Goal: Task Accomplishment & Management: Manage account settings

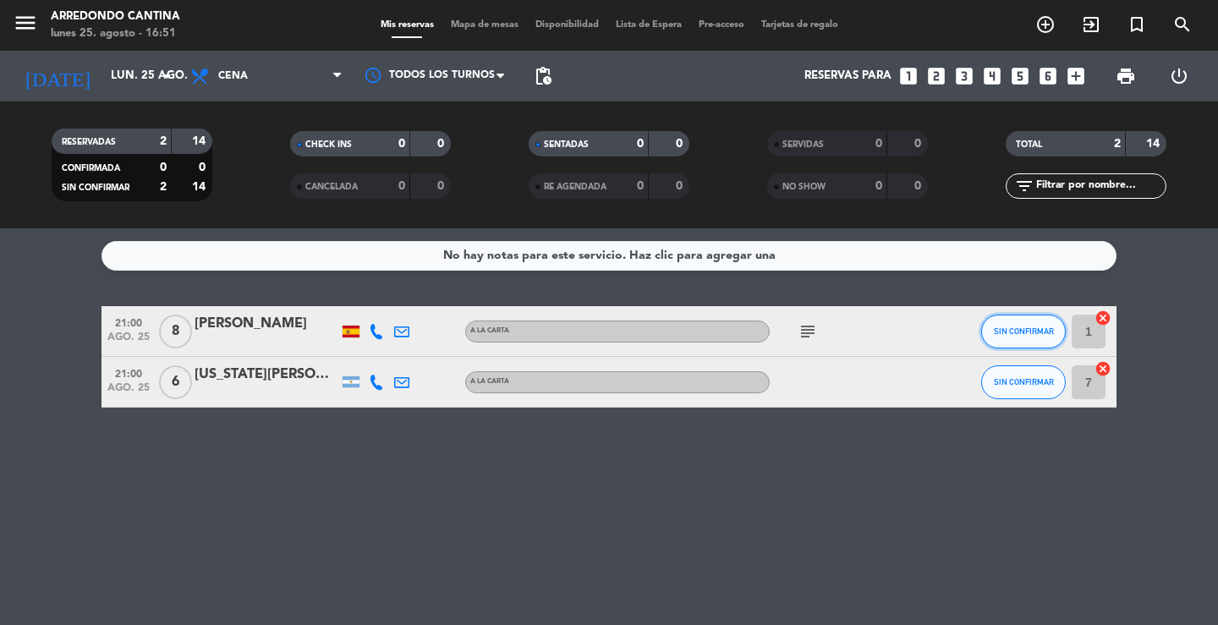
click at [525, 334] on span "SIN CONFIRMAR" at bounding box center [1024, 331] width 60 height 9
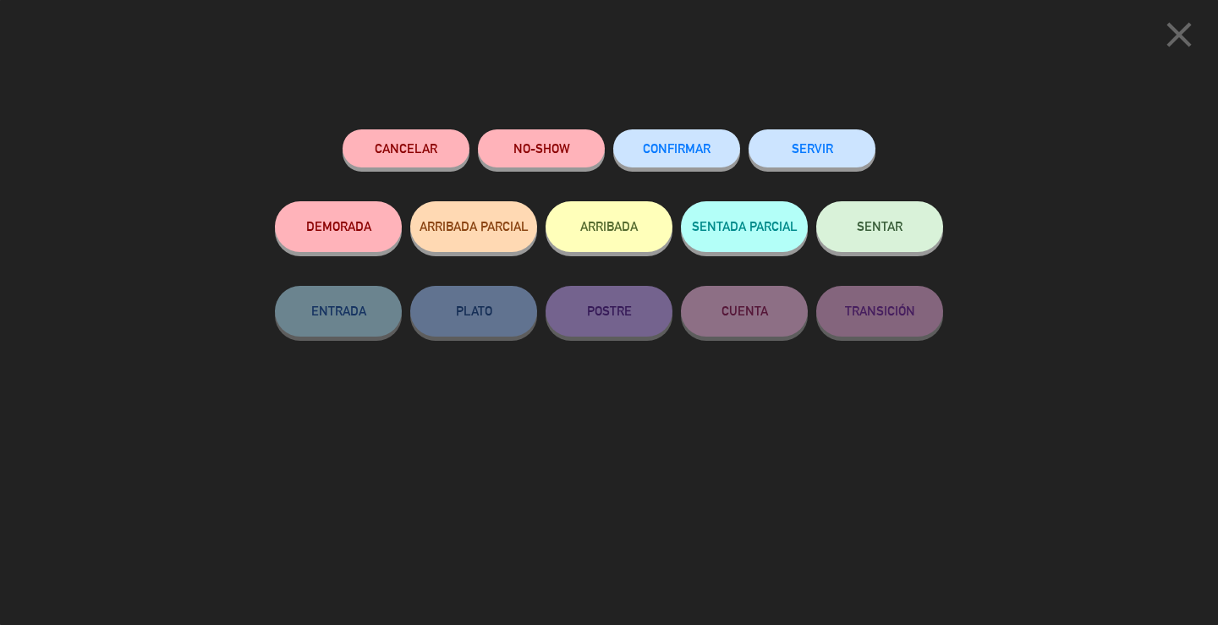
click at [525, 163] on button "CONFIRMAR" at bounding box center [676, 148] width 127 height 38
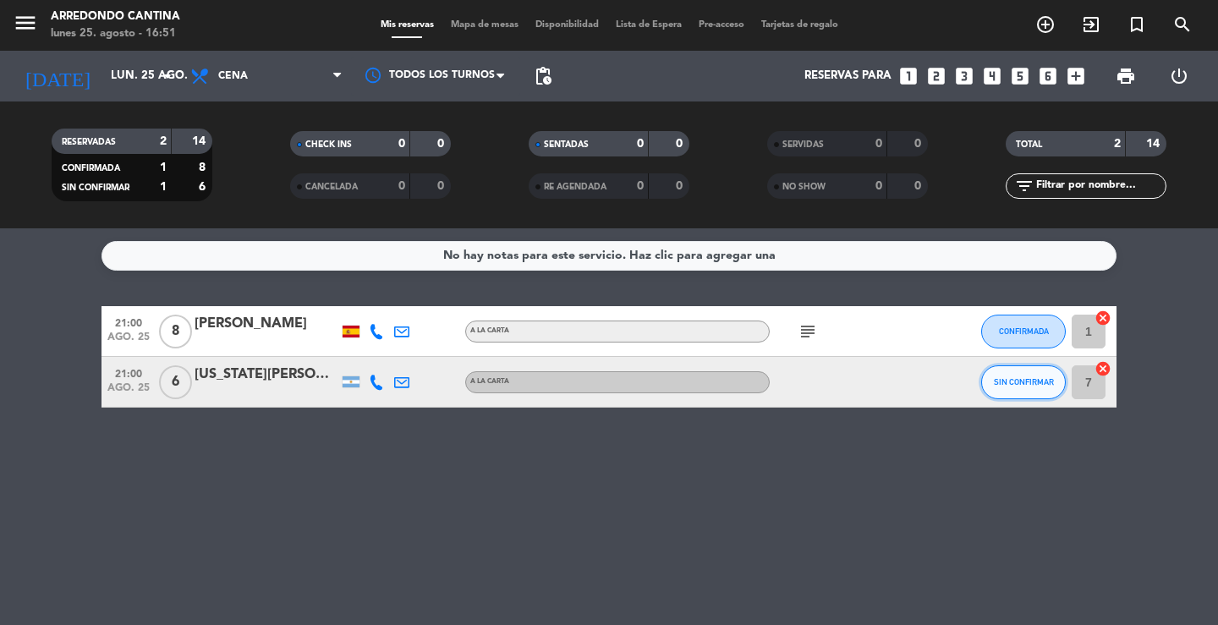
click at [525, 393] on button "SIN CONFIRMAR" at bounding box center [1023, 382] width 85 height 34
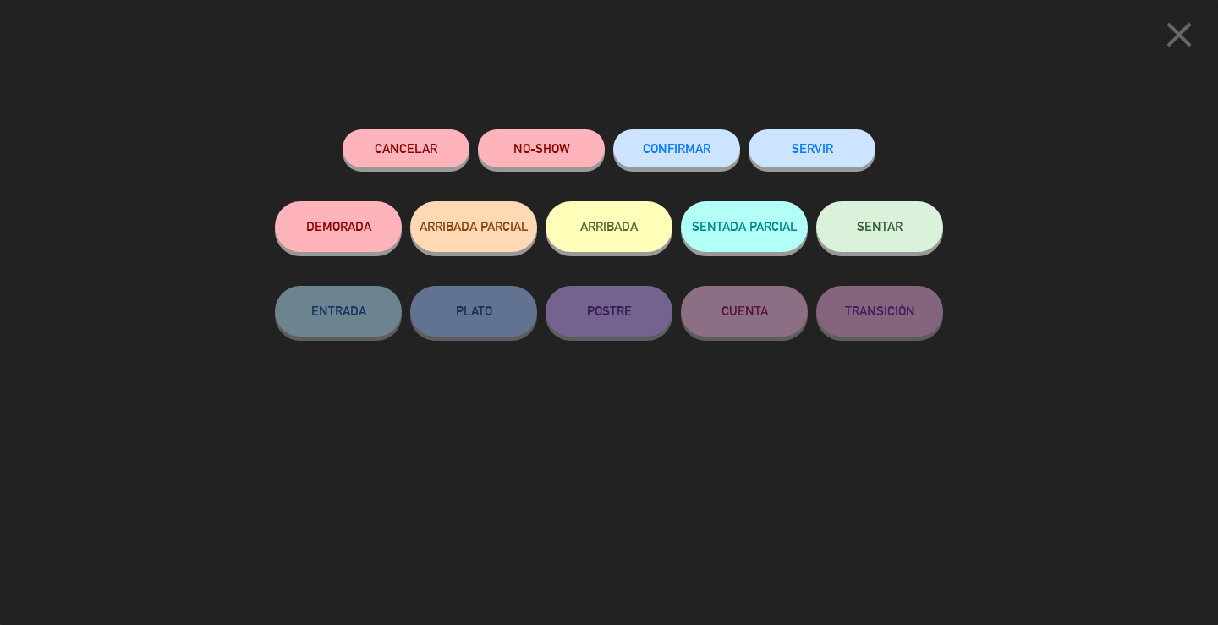
click at [525, 162] on button "CONFIRMAR" at bounding box center [676, 148] width 127 height 38
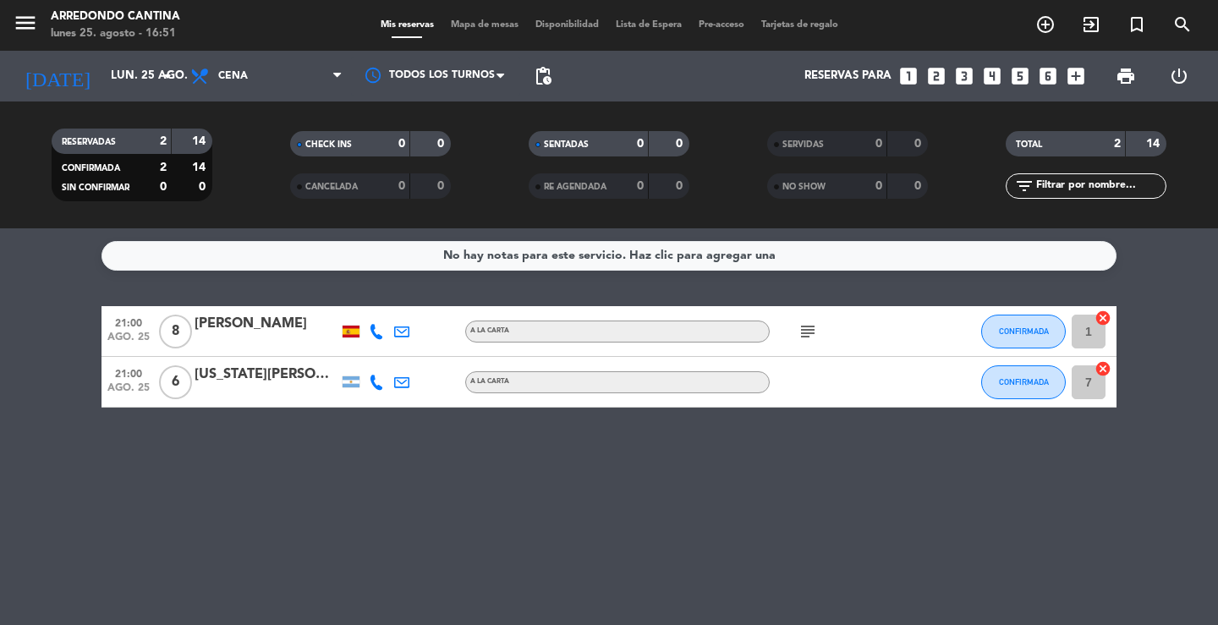
drag, startPoint x: 607, startPoint y: 536, endPoint x: 637, endPoint y: 536, distance: 29.6
click at [525, 506] on div "No hay notas para este servicio. Haz clic para agregar una 21:00 [DATE] 8 [PERS…" at bounding box center [609, 426] width 1218 height 397
click at [476, 488] on div "No hay notas para este servicio. Haz clic para agregar una 21:00 [DATE] 8 [PERS…" at bounding box center [609, 426] width 1218 height 397
click at [128, 82] on input "lun. 25 ago." at bounding box center [176, 76] width 149 height 30
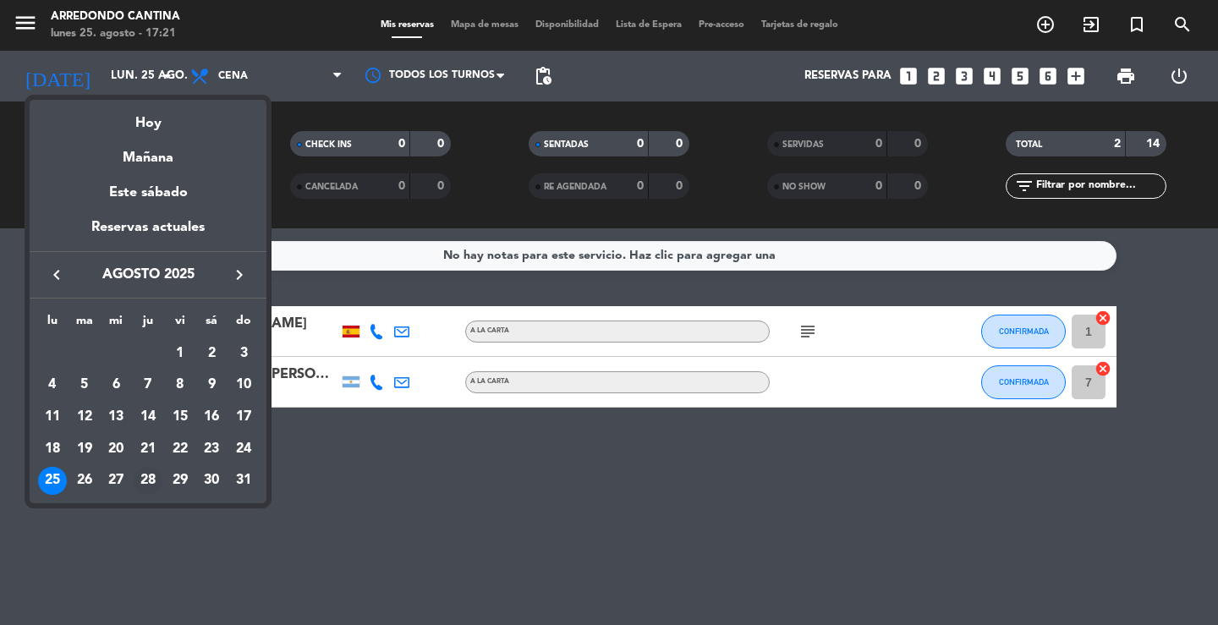
click at [146, 481] on div "28" at bounding box center [148, 481] width 29 height 29
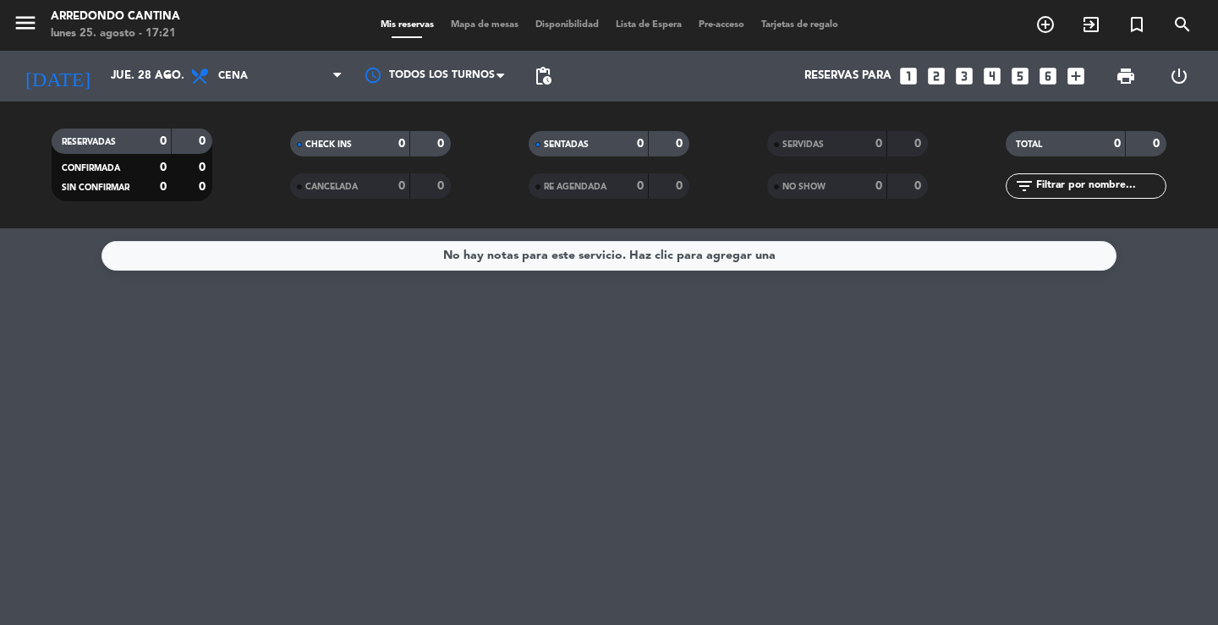
click at [141, 19] on div "Arredondo Cantina" at bounding box center [115, 16] width 129 height 17
click at [107, 77] on input "jue. 28 ago." at bounding box center [176, 76] width 149 height 30
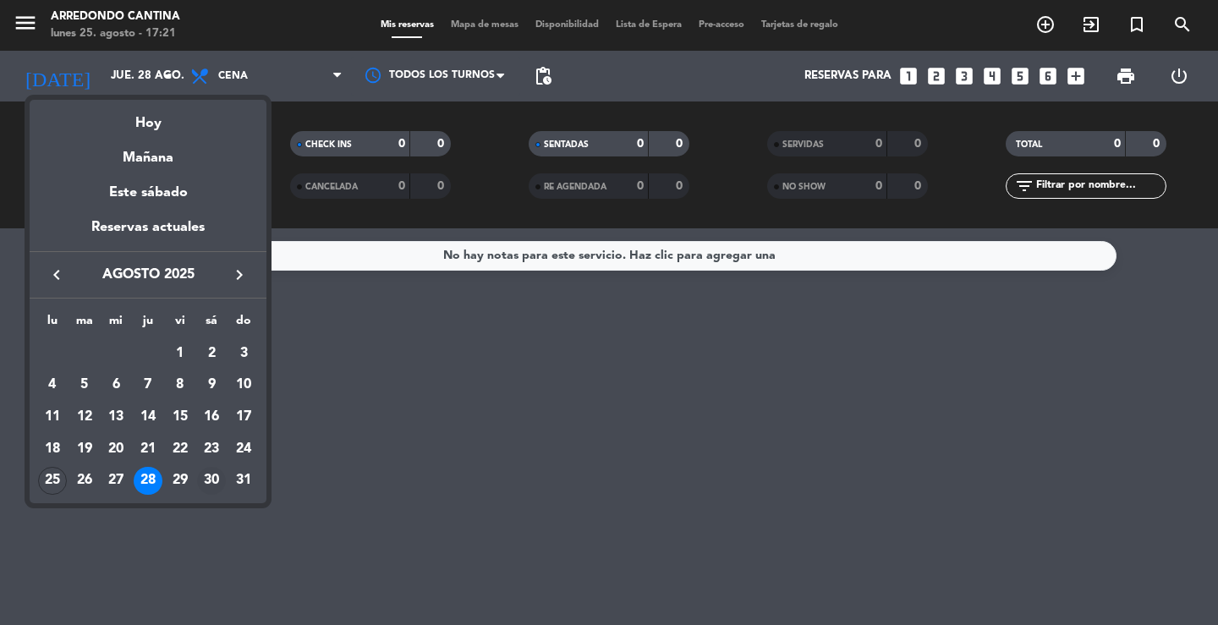
click at [203, 480] on div "30" at bounding box center [211, 481] width 29 height 29
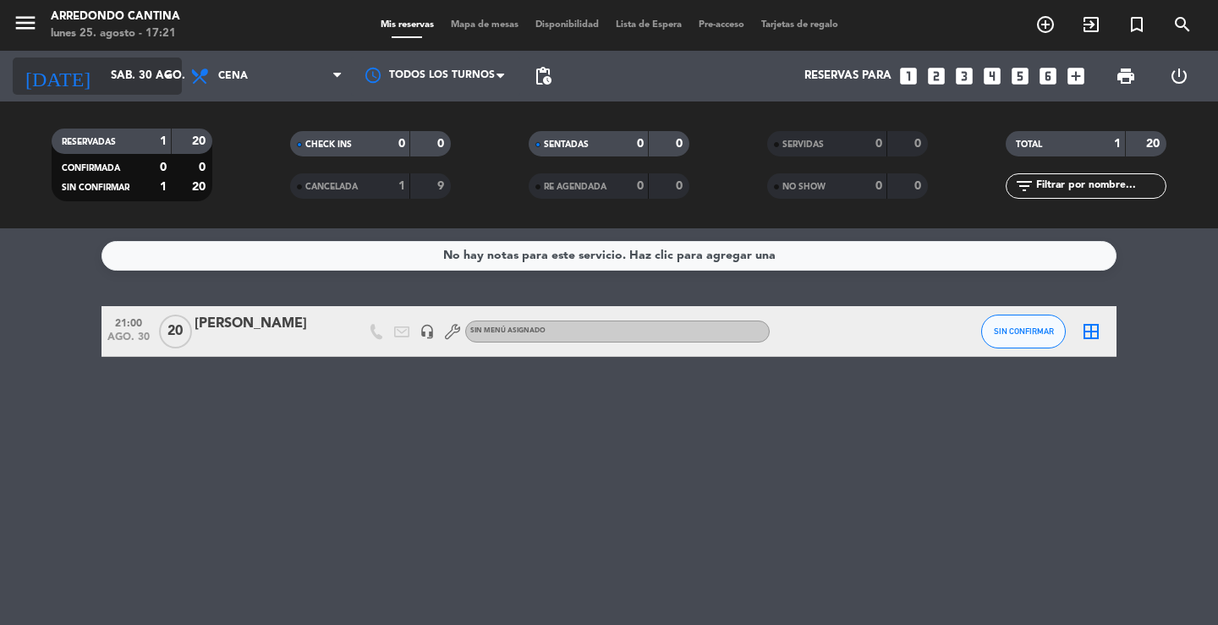
click at [102, 84] on input "sáb. 30 ago." at bounding box center [176, 76] width 149 height 30
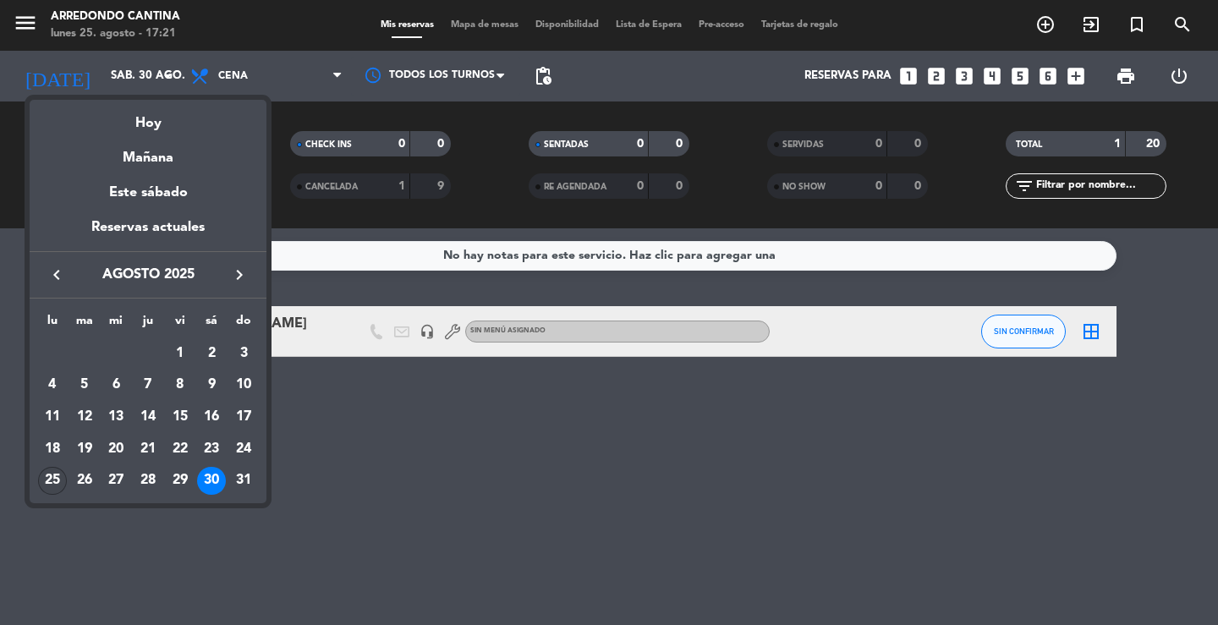
click at [64, 481] on div "25" at bounding box center [52, 481] width 29 height 29
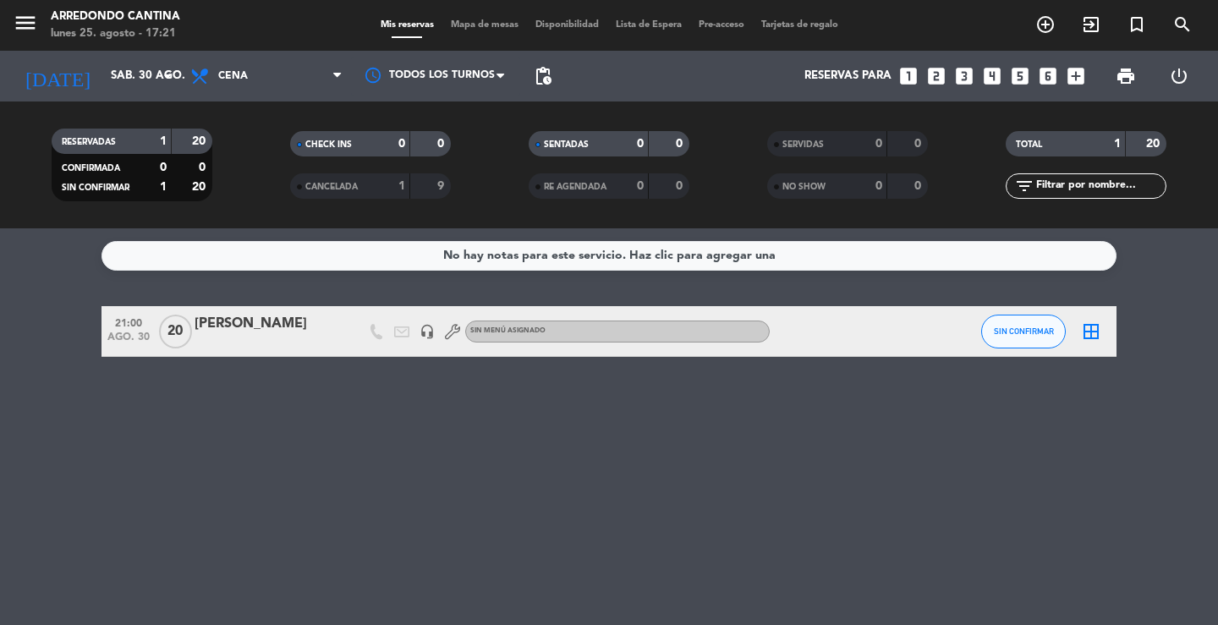
type input "lun. 25 ago."
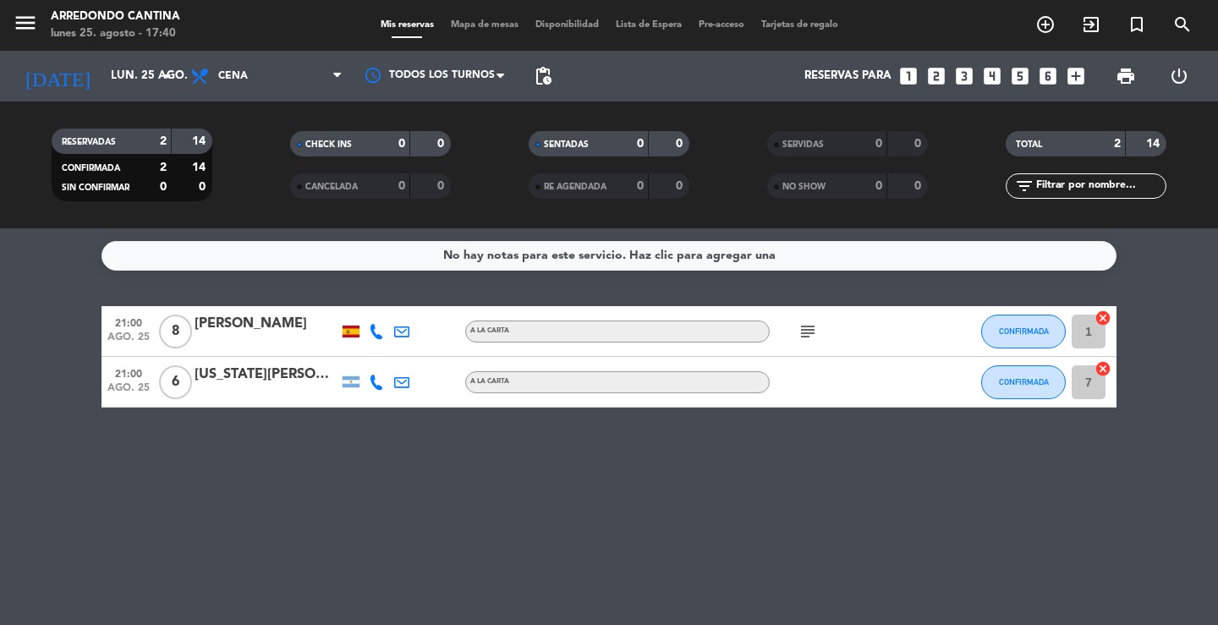
click at [348, 332] on div at bounding box center [351, 332] width 17 height 12
click at [217, 502] on div "No hay notas para este servicio. Haz clic para agregar una 21:00 [DATE] 8 [PERS…" at bounding box center [609, 426] width 1218 height 397
click at [196, 457] on div "No hay notas para este servicio. Haz clic para agregar una 21:00 [DATE] 8 [PERS…" at bounding box center [609, 426] width 1218 height 397
